Goal: Information Seeking & Learning: Learn about a topic

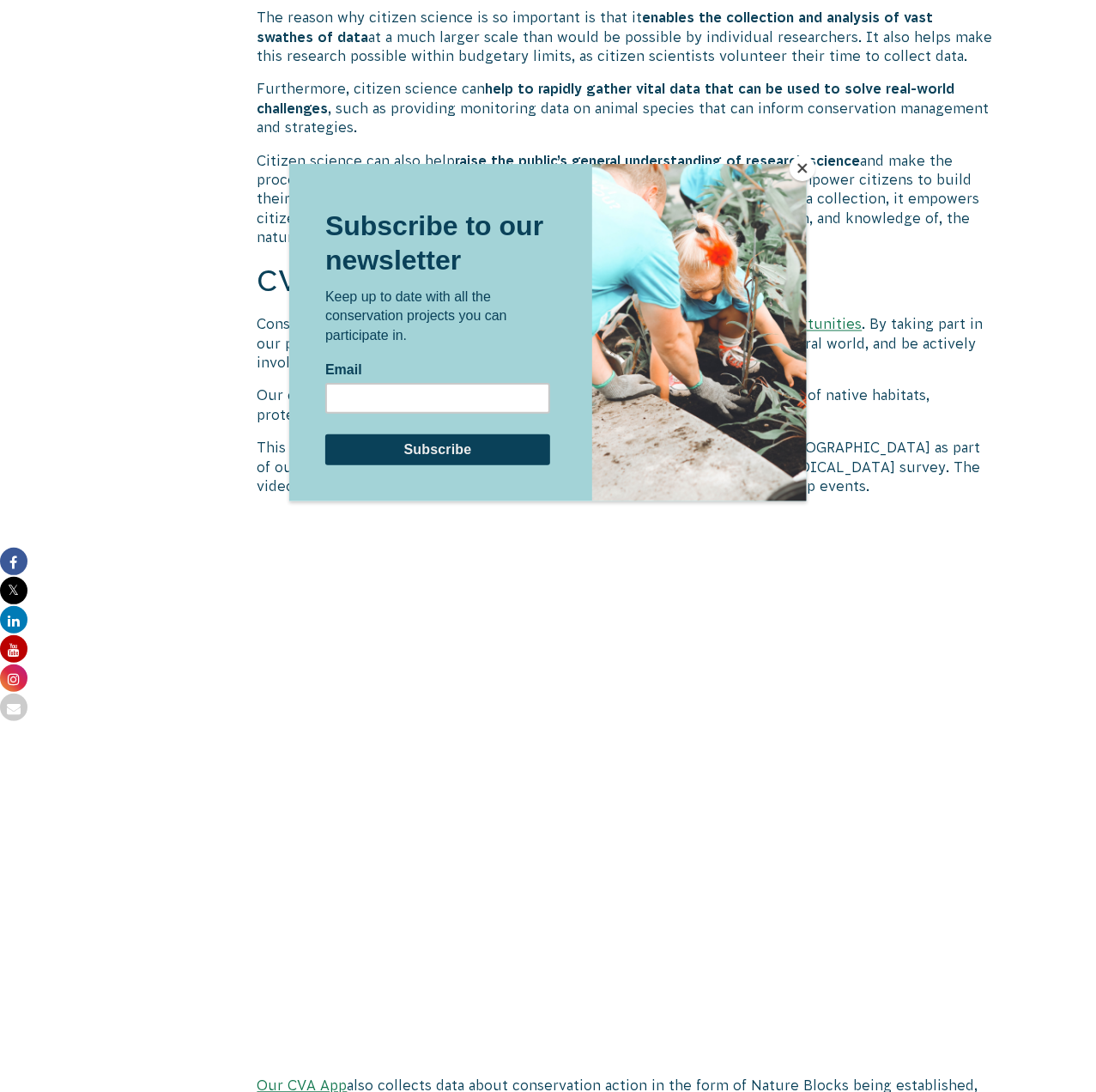
click at [798, 151] on div at bounding box center [548, 546] width 1096 height 1092
click at [794, 164] on button "Close" at bounding box center [802, 167] width 26 height 26
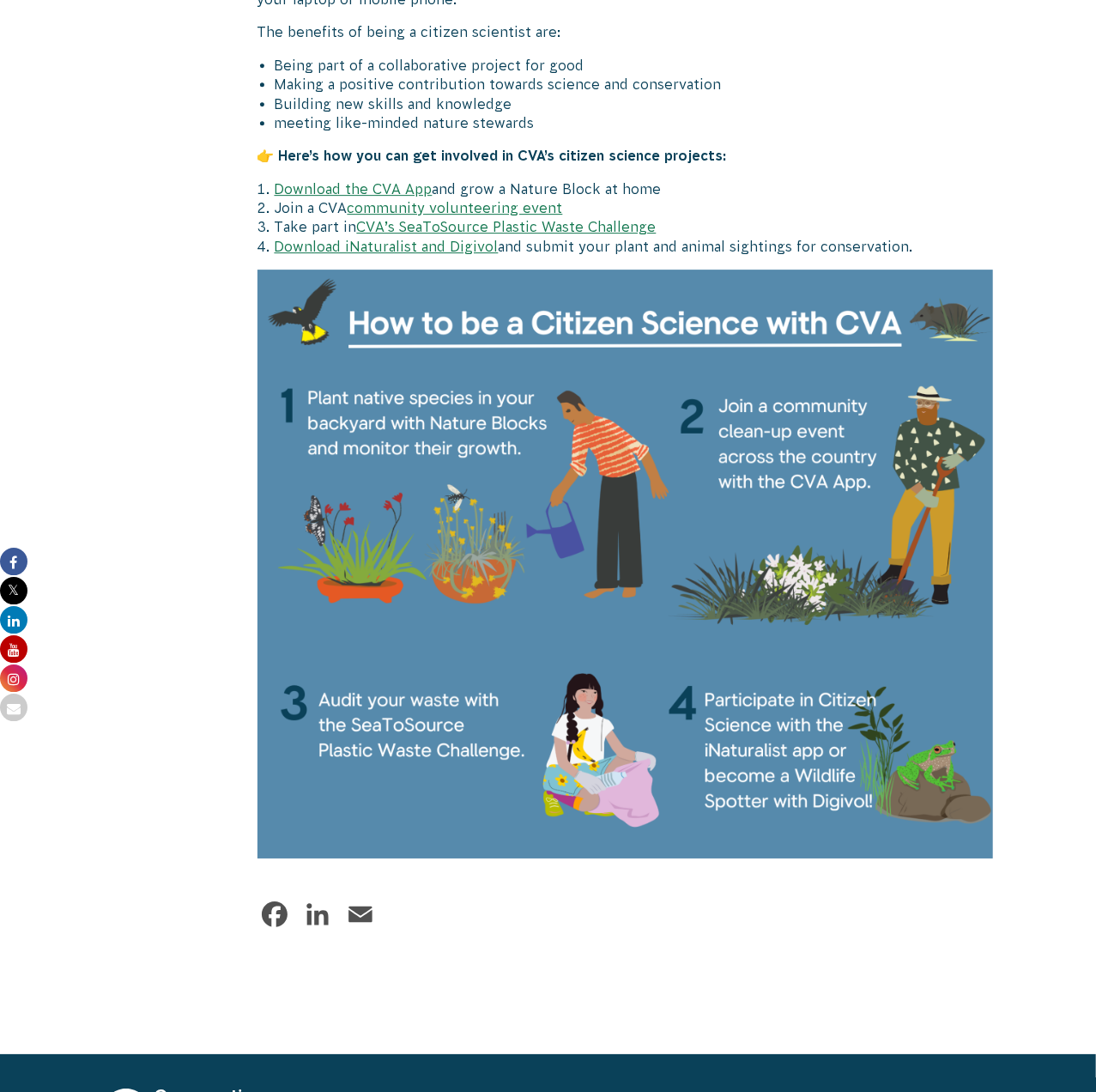
scroll to position [2768, 0]
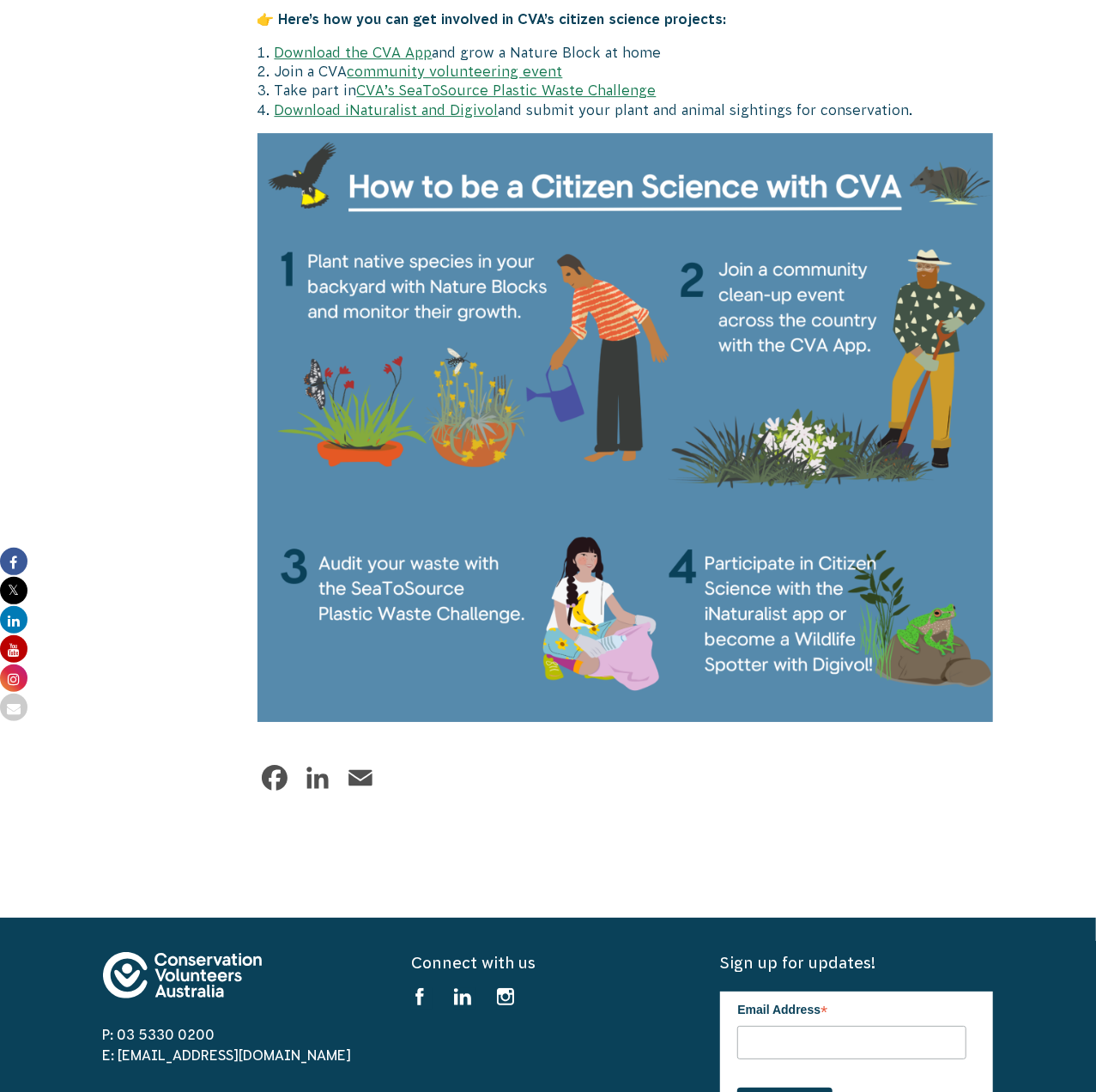
click at [377, 563] on img at bounding box center [625, 427] width 736 height 589
click at [281, 560] on img at bounding box center [625, 427] width 736 height 589
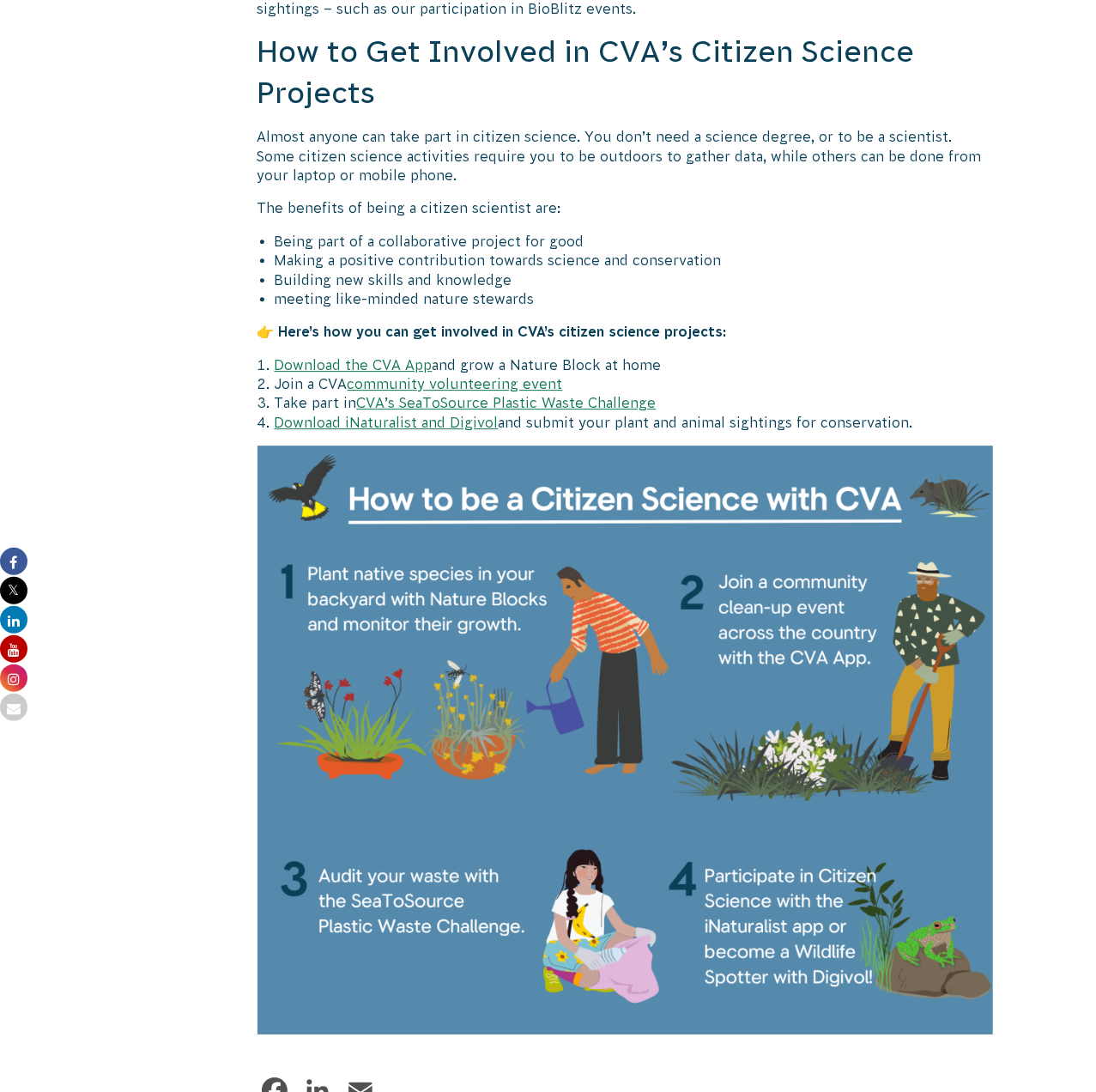
scroll to position [2500, 0]
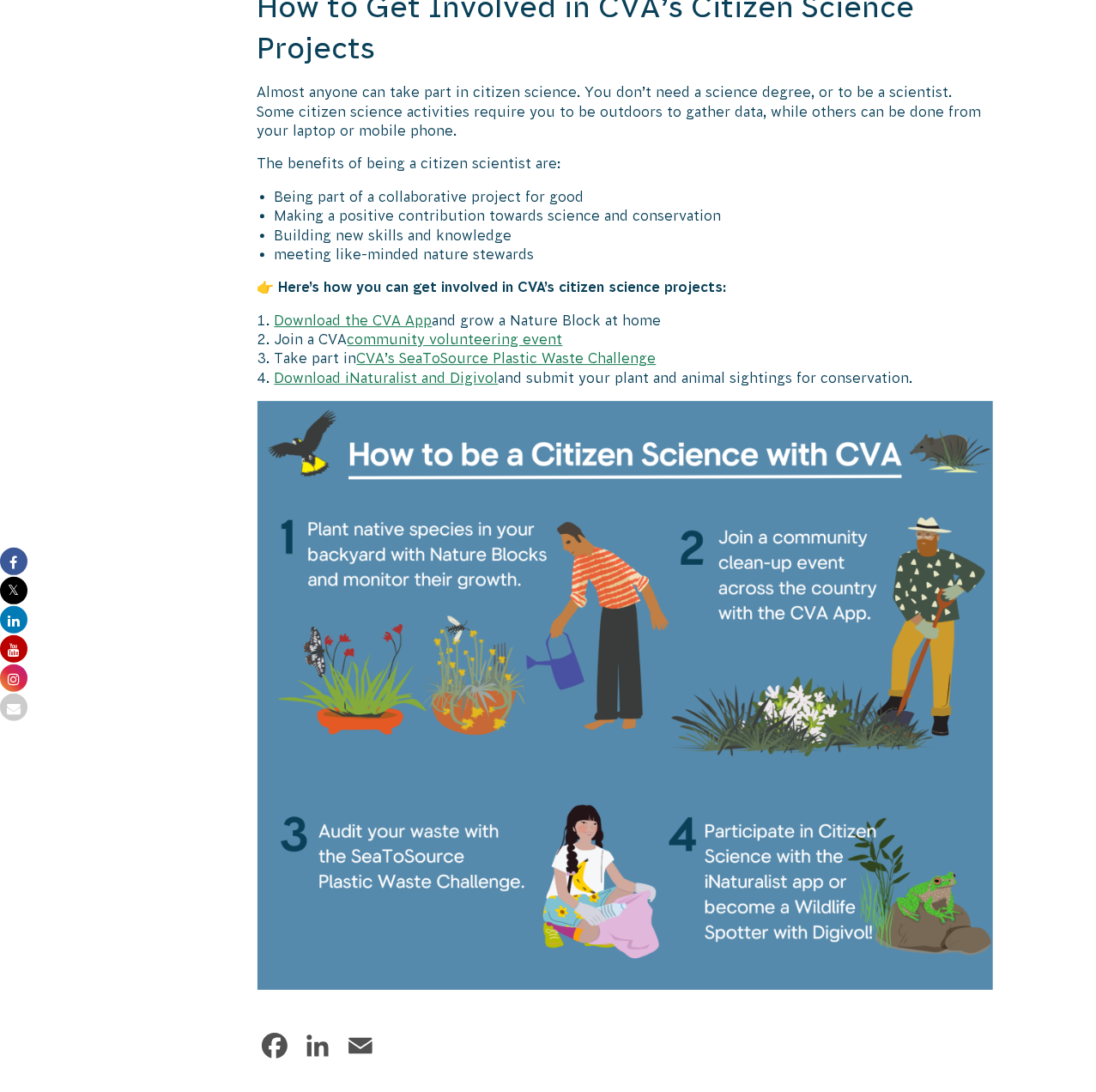
click at [512, 348] on li "Join a CVA community volunteering event" at bounding box center [634, 338] width 719 height 19
click at [510, 359] on link "CVA’s SeaToSource Plastic Waste Challenge" at bounding box center [507, 357] width 299 height 15
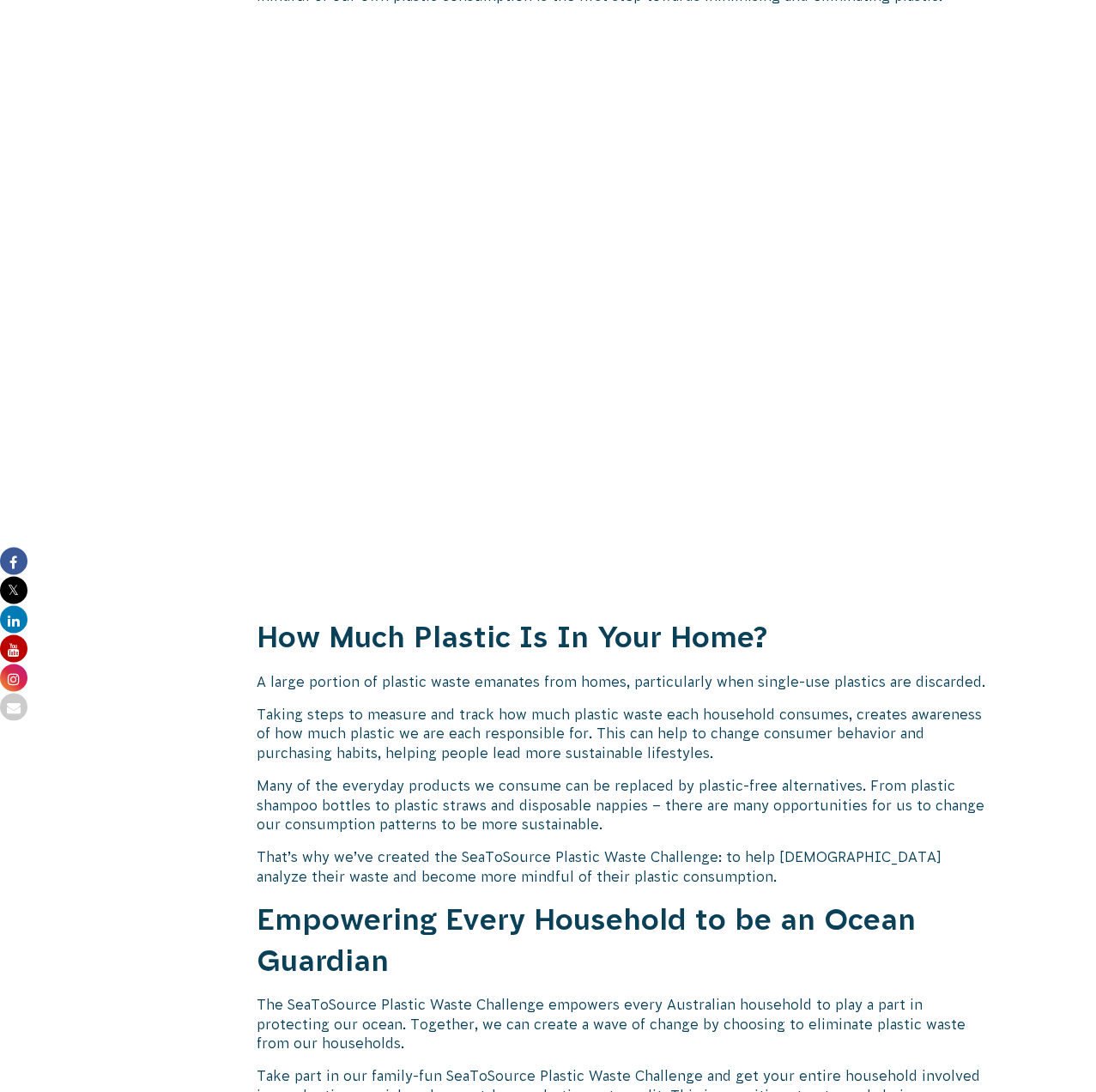
scroll to position [1251, 0]
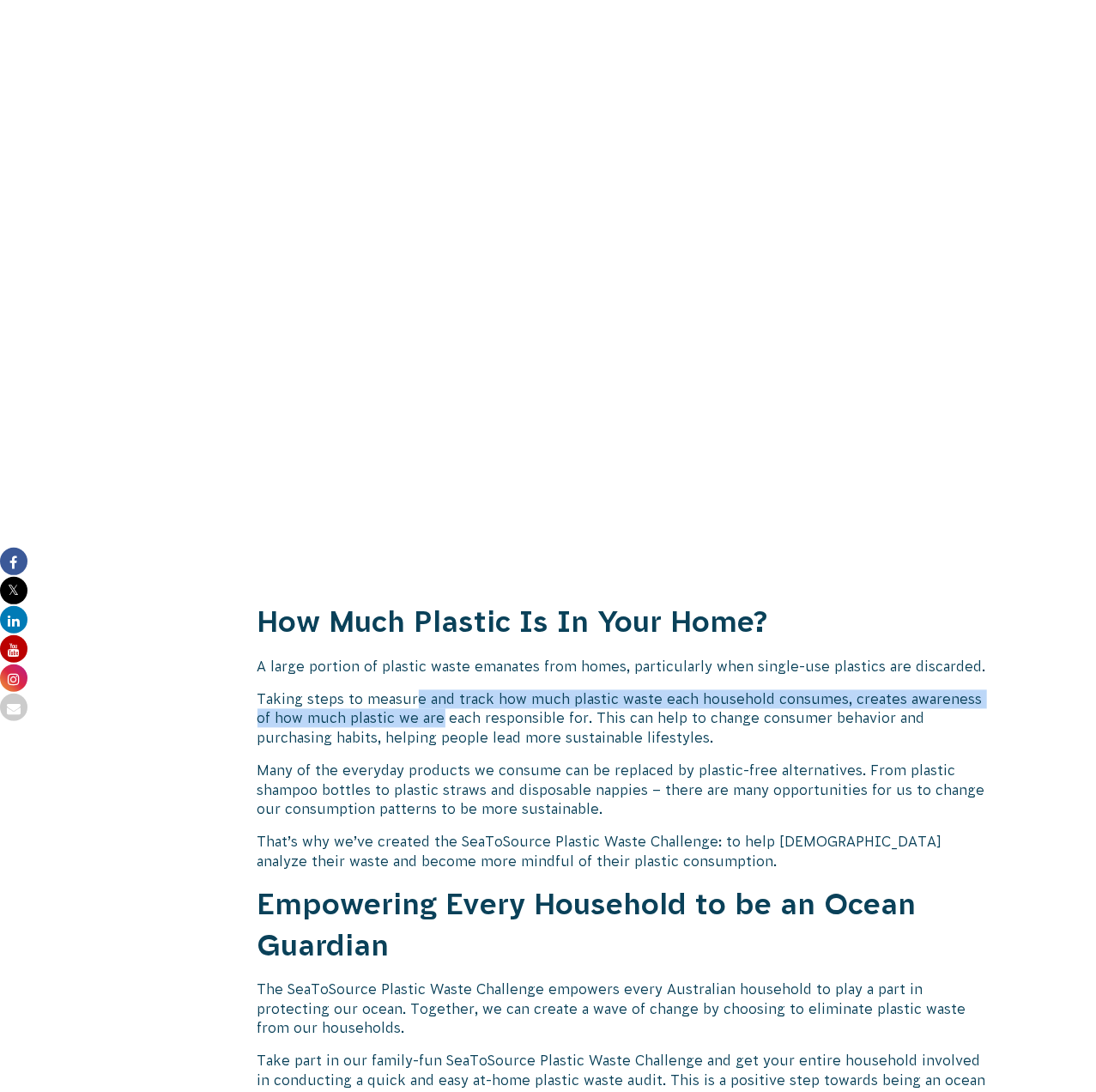
drag, startPoint x: 419, startPoint y: 701, endPoint x: 421, endPoint y: 717, distance: 16.1
click at [421, 717] on p "Taking steps to measure and track how much plastic waste each household consume…" at bounding box center [625, 719] width 736 height 58
click at [413, 720] on p "Taking steps to measure and track how much plastic waste each household consume…" at bounding box center [625, 719] width 736 height 58
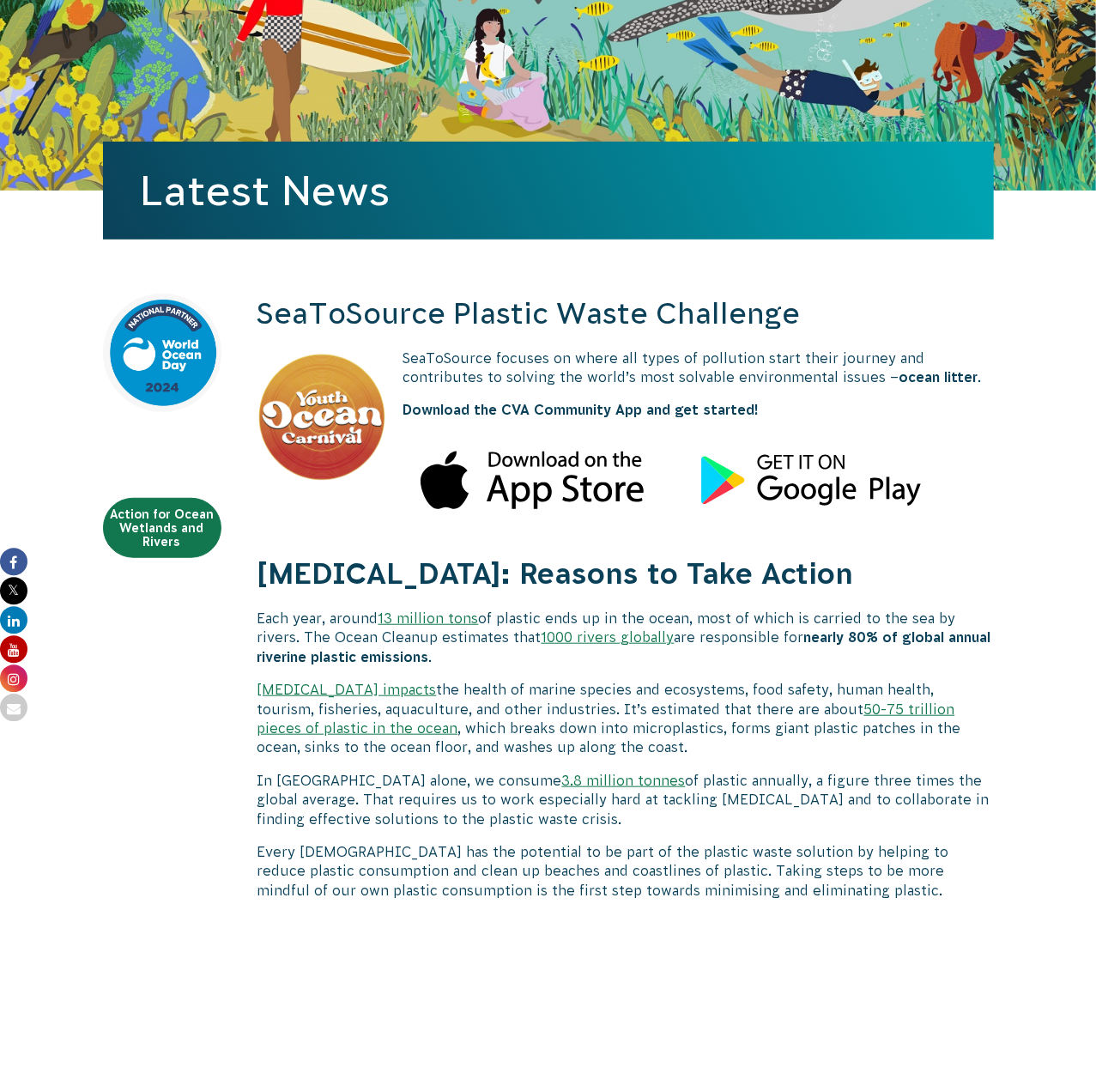
scroll to position [536, 0]
